Goal: Task Accomplishment & Management: Complete application form

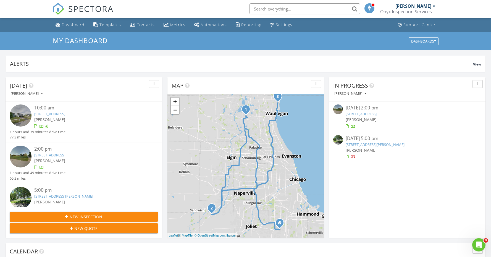
scroll to position [16, 0]
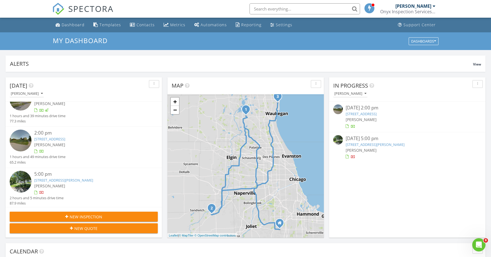
click at [71, 180] on link "[STREET_ADDRESS][PERSON_NAME]" at bounding box center [63, 180] width 59 height 5
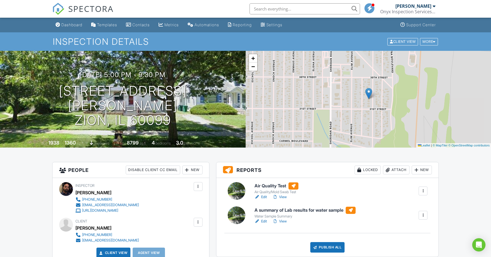
click at [263, 221] on link "Edit" at bounding box center [261, 222] width 12 height 6
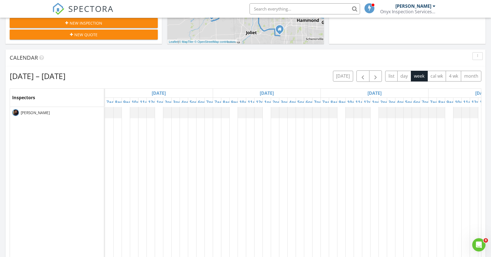
scroll to position [188, 0]
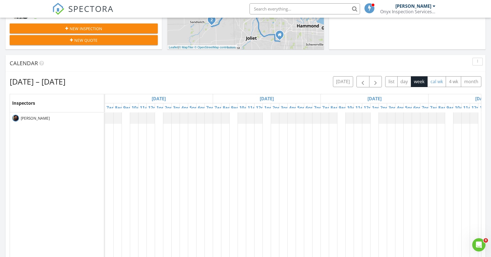
click at [436, 85] on button "cal wk" at bounding box center [437, 81] width 19 height 11
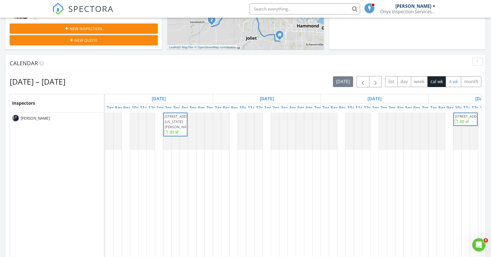
click at [449, 82] on button "4 wk" at bounding box center [453, 81] width 15 height 11
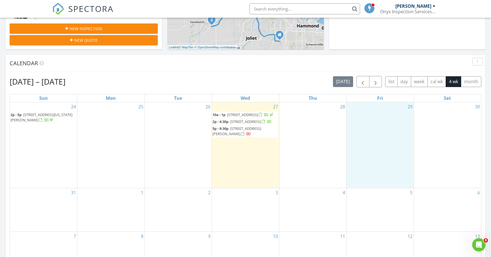
click at [382, 127] on div "29" at bounding box center [380, 145] width 67 height 86
click at [380, 105] on link "Inspection" at bounding box center [379, 104] width 28 height 9
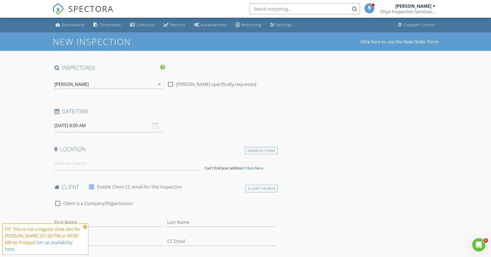
click at [115, 128] on input "08/29/2025 8:00 AM" at bounding box center [108, 126] width 108 height 14
click at [72, 220] on input "08" at bounding box center [71, 219] width 34 height 11
type input "06"
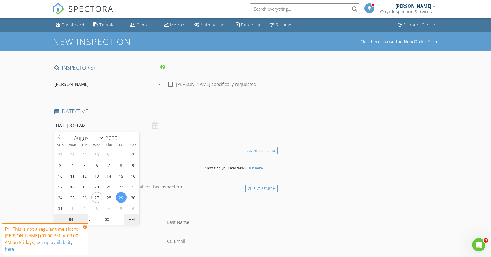
type input "08/29/2025 6:00 PM"
click at [183, 191] on div "client check_box Enable Client CC email for this inspection" at bounding box center [165, 189] width 226 height 11
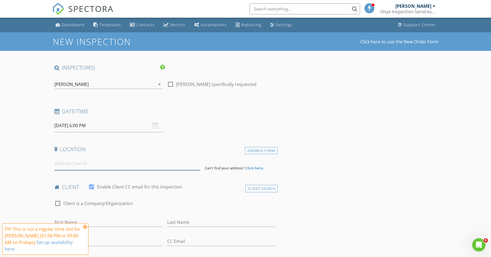
click at [161, 163] on input at bounding box center [127, 164] width 146 height 14
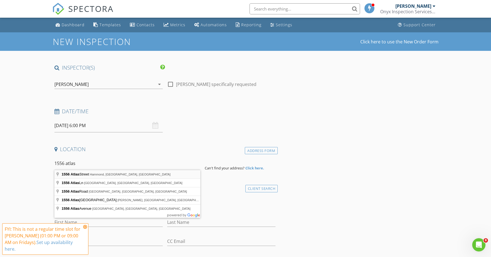
type input "1556 Atlas Street, Hammond, IN, USA"
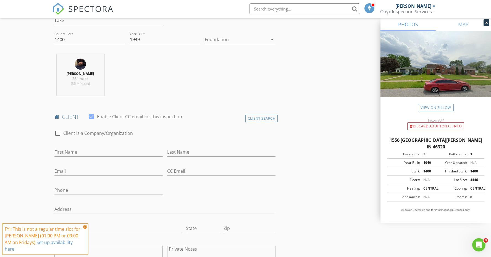
scroll to position [190, 0]
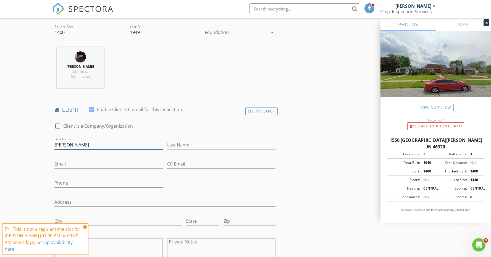
type input "Hugo"
type input "Yepez"
type input "1hugoyepez@gmail.com"
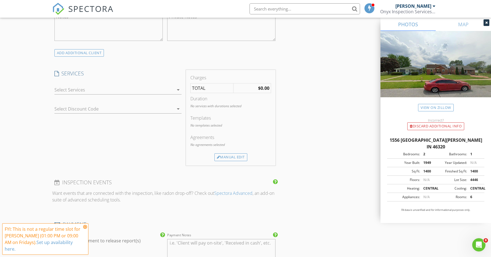
scroll to position [419, 0]
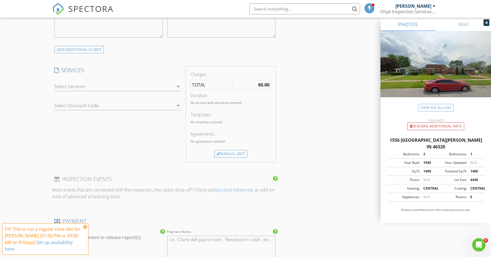
type input "708-525-6085"
click at [83, 85] on div at bounding box center [113, 86] width 119 height 9
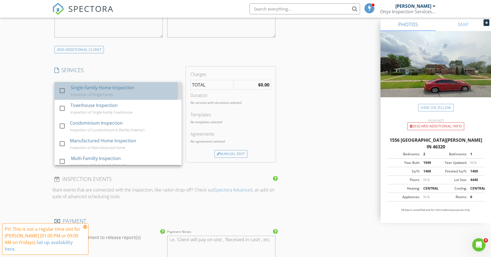
click at [80, 86] on div "Single Family Home Inspection" at bounding box center [103, 87] width 64 height 7
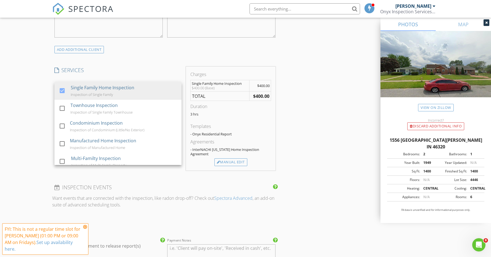
click at [3, 117] on div "New Inspection Click here to use the New Order Form INSPECTOR(S) check_box Moe …" at bounding box center [245, 140] width 491 height 1055
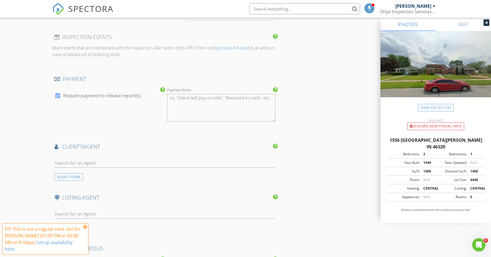
scroll to position [570, 0]
click at [107, 160] on input "text" at bounding box center [164, 162] width 221 height 9
click at [73, 173] on div "AGENT FORM" at bounding box center [68, 176] width 29 height 7
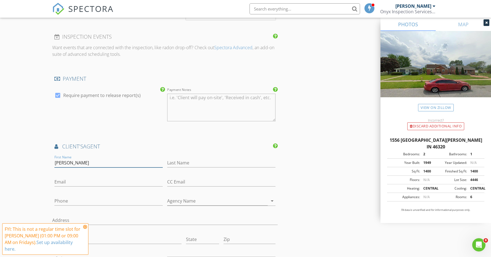
type input "Elizabeth"
type input "Aguilar"
type input "elizabethaguilar3131@gmail.com"
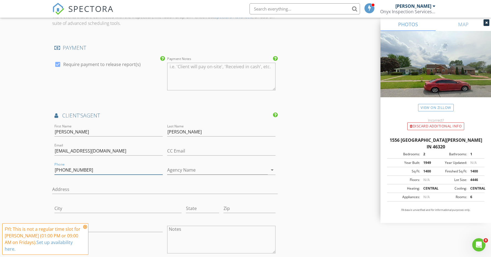
scroll to position [600, 0]
type input "219-256-1707"
click at [274, 167] on icon "arrow_drop_down" at bounding box center [272, 170] width 7 height 7
click at [273, 167] on icon "arrow_drop_down" at bounding box center [272, 170] width 7 height 7
click at [218, 166] on input "Agency Name" at bounding box center [217, 170] width 101 height 9
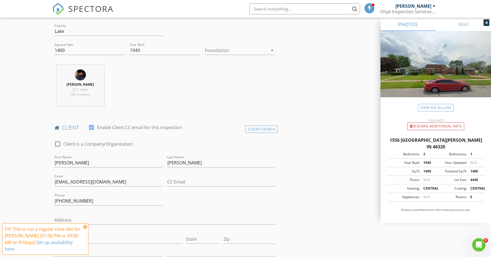
scroll to position [171, 0]
type input "Listing Leaders Lifestyle"
click at [242, 45] on div "Foundation arrow_drop_down" at bounding box center [240, 53] width 71 height 18
click at [242, 51] on div at bounding box center [236, 52] width 63 height 9
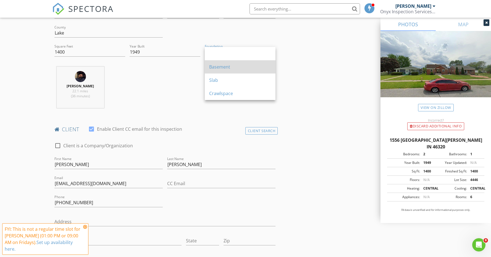
click at [229, 68] on div "Basement" at bounding box center [240, 67] width 62 height 7
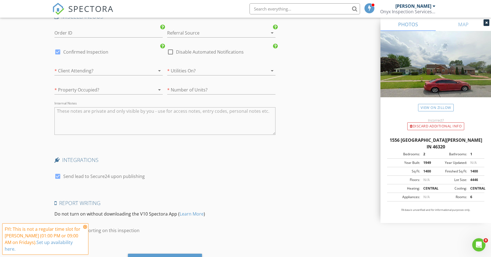
scroll to position [985, 0]
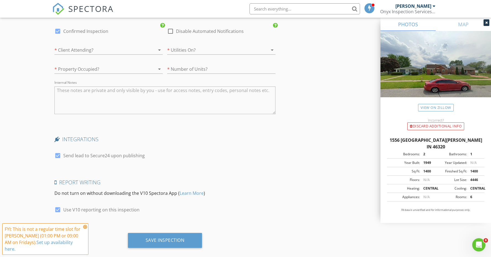
click at [86, 229] on icon at bounding box center [85, 227] width 4 height 4
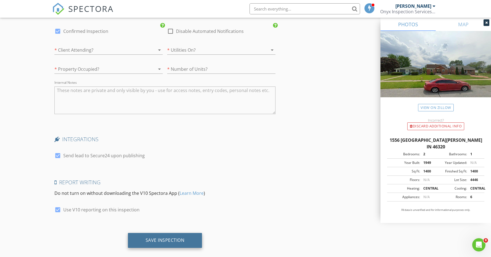
click at [156, 238] on div "Save Inspection" at bounding box center [165, 240] width 74 height 15
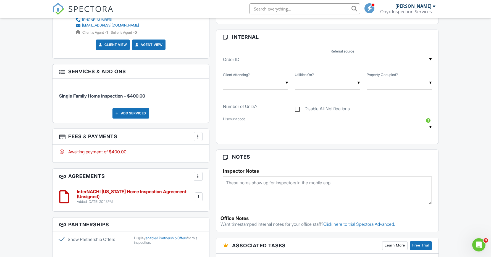
scroll to position [250, 0]
click at [270, 85] on input "text" at bounding box center [255, 83] width 65 height 14
click at [378, 57] on input "text" at bounding box center [381, 60] width 101 height 14
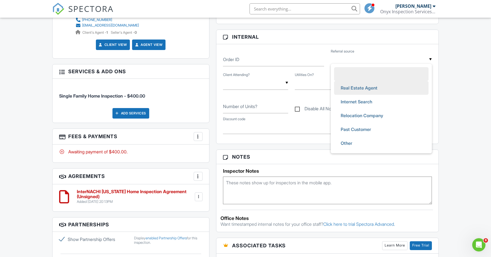
click at [370, 85] on span "Real Estate Agent" at bounding box center [359, 88] width 46 height 14
type input "Real Estate Agent"
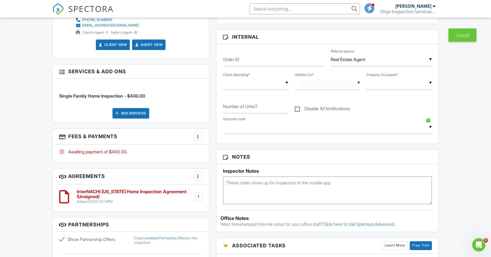
click at [337, 84] on div "▼ Yes No Yes No" at bounding box center [327, 83] width 65 height 14
click at [327, 109] on li "Yes" at bounding box center [327, 112] width 59 height 14
type input "Yes"
click at [386, 83] on div "▼ Yes No Yes No" at bounding box center [399, 83] width 65 height 14
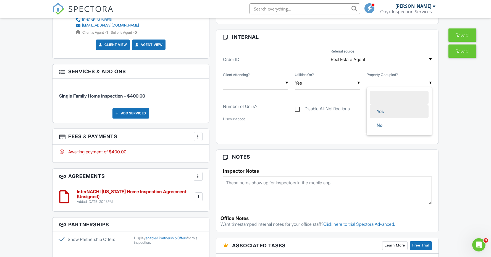
click at [374, 108] on span "Yes" at bounding box center [380, 112] width 16 height 14
type input "Yes"
click at [251, 110] on input "Number of Units?" at bounding box center [255, 107] width 65 height 14
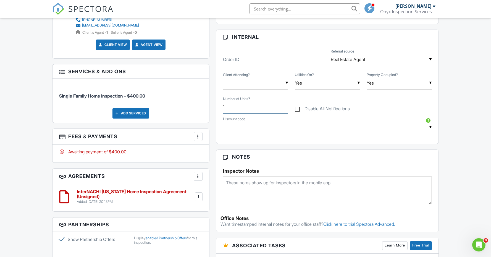
type input "1"
click at [446, 129] on div "Dashboard Templates Contacts Metrics Automations Reporting Settings Support Cen…" at bounding box center [245, 171] width 491 height 807
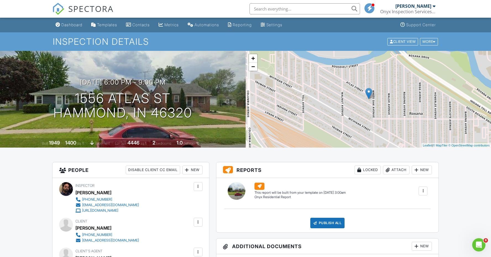
scroll to position [0, 0]
click at [65, 25] on div "Dashboard" at bounding box center [71, 24] width 21 height 5
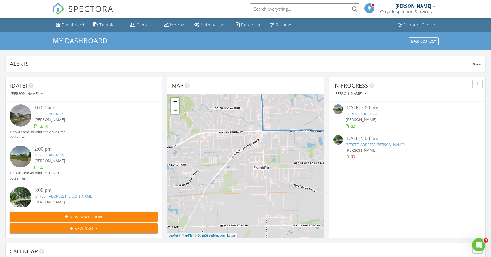
scroll to position [512, 500]
